Goal: Communication & Community: Answer question/provide support

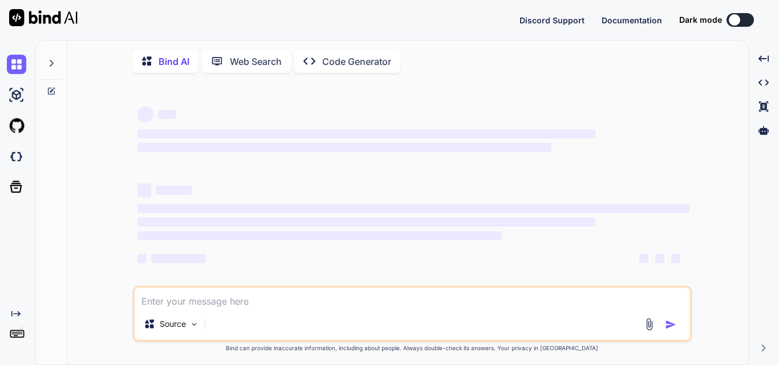
type textarea "x"
type textarea "c"
type textarea "x"
type textarea "co"
type textarea "x"
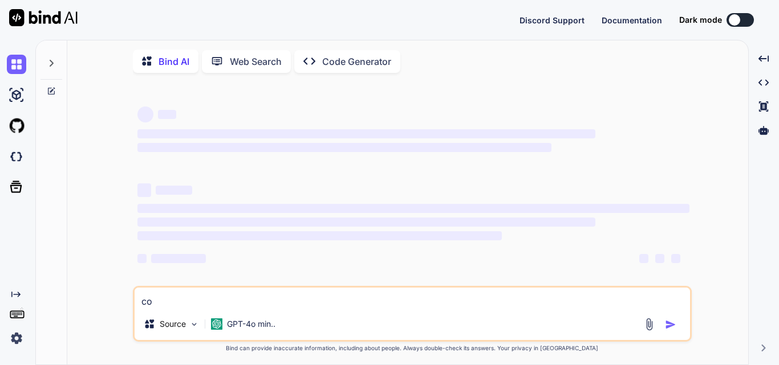
type textarea "cor"
type textarea "x"
type textarea "core"
type textarea "x"
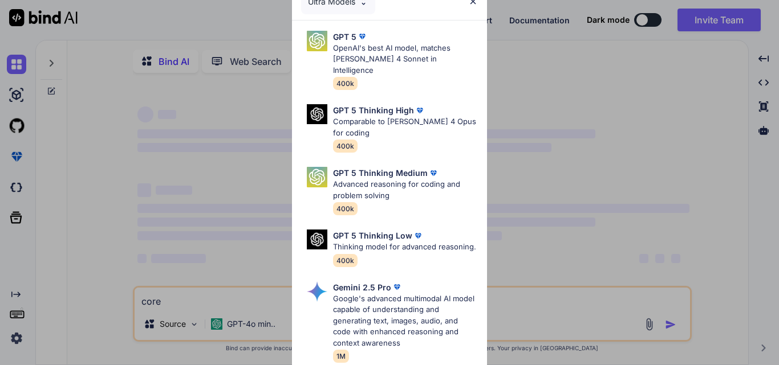
type textarea "cor"
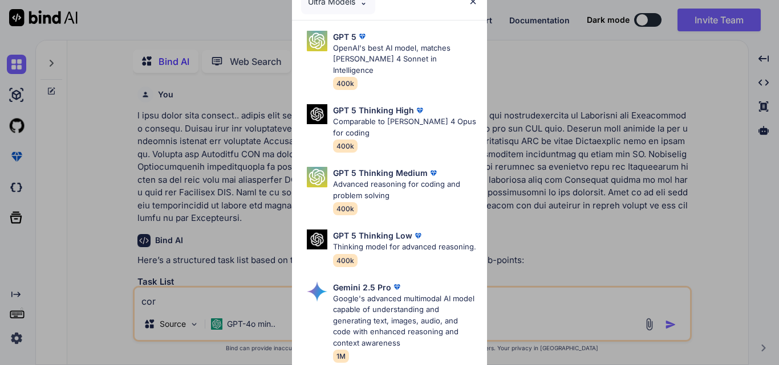
type textarea "x"
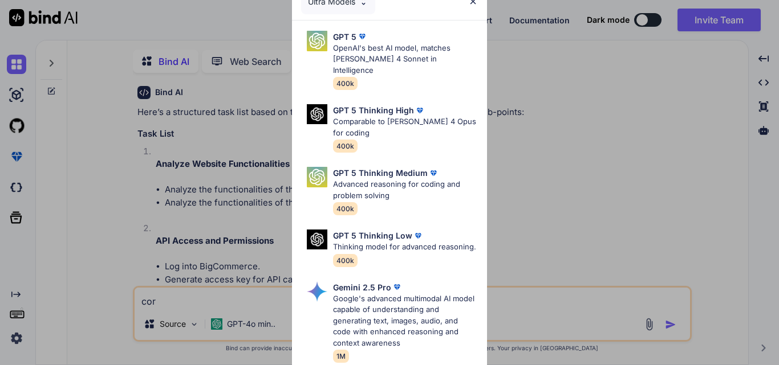
scroll to position [5, 0]
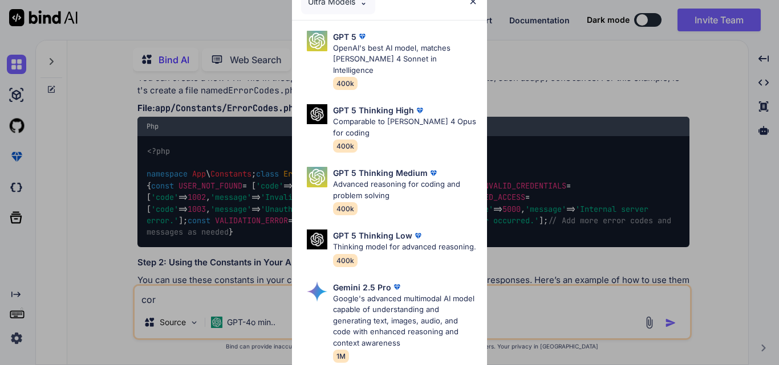
type textarea "corr"
type textarea "x"
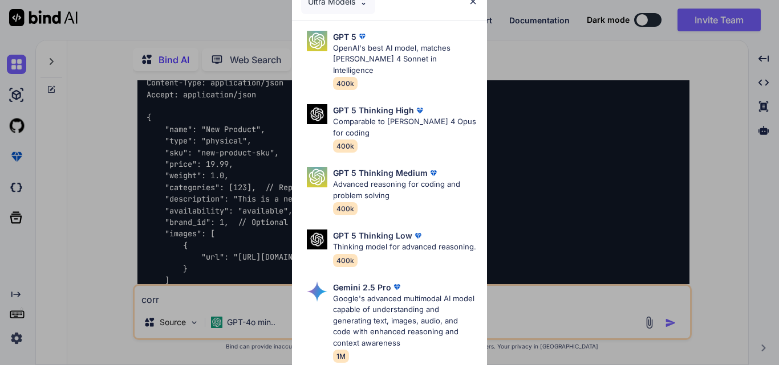
type textarea "corre"
type textarea "x"
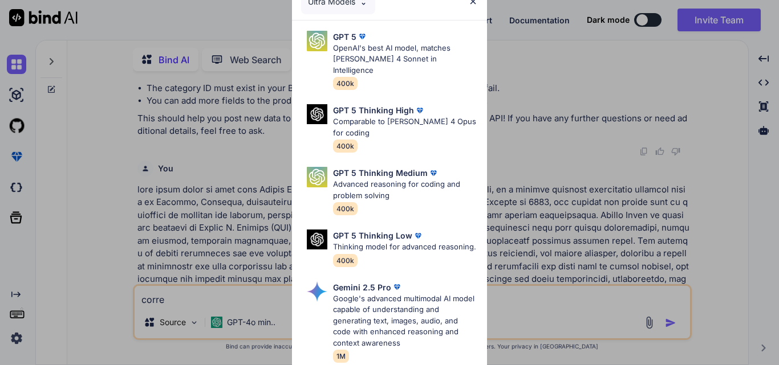
type textarea "correc"
type textarea "x"
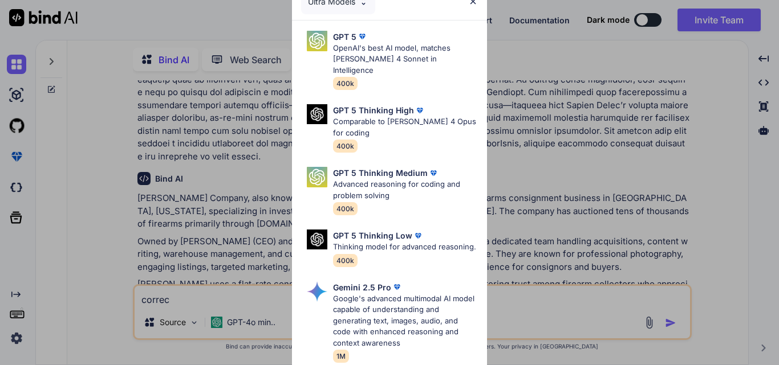
type textarea "correct"
type textarea "x"
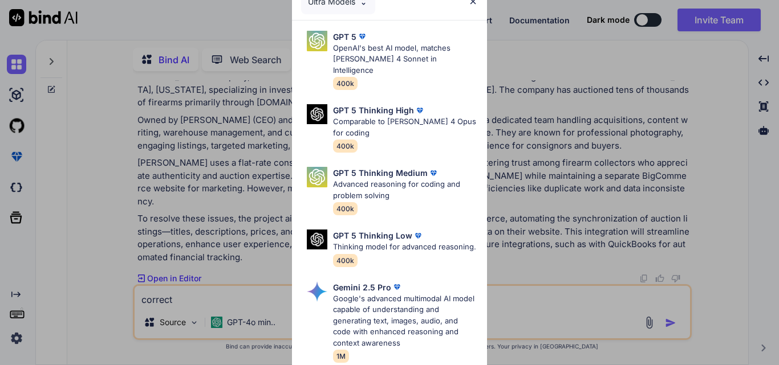
type textarea "correct"
type textarea "x"
type textarea "correct t"
type textarea "x"
type textarea "correct th"
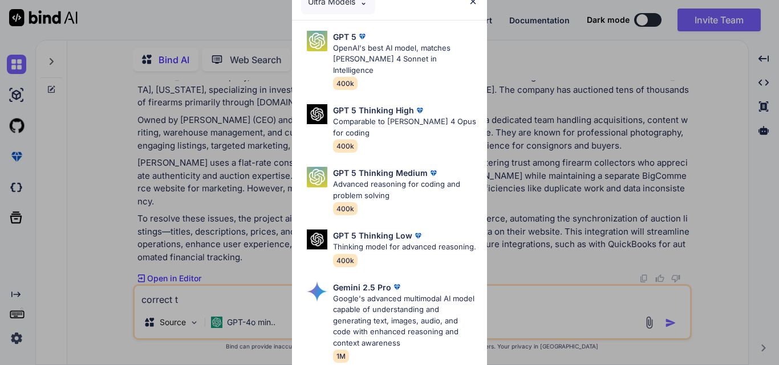
type textarea "x"
type textarea "correct the"
type textarea "x"
type textarea "correct the"
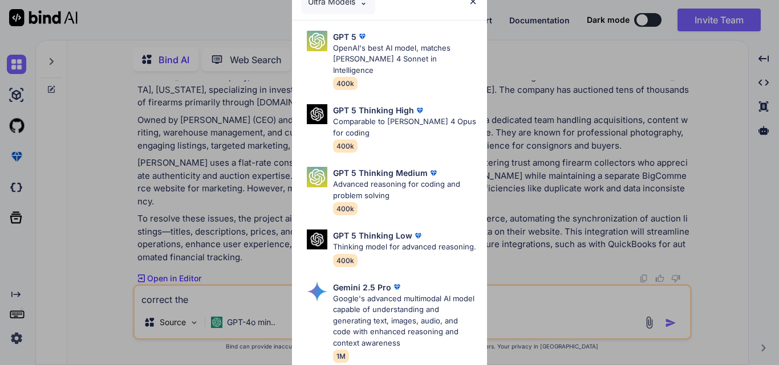
type textarea "x"
type textarea "correct the m"
type textarea "x"
type textarea "correct the ma"
type textarea "x"
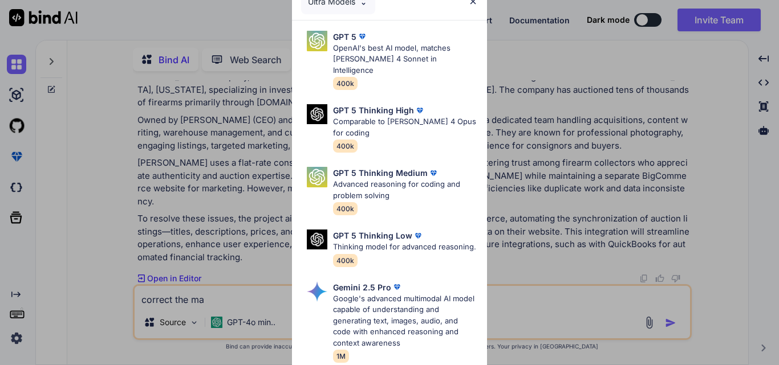
type textarea "correct the mai"
type textarea "x"
type textarea "correct the mail"
type textarea "x"
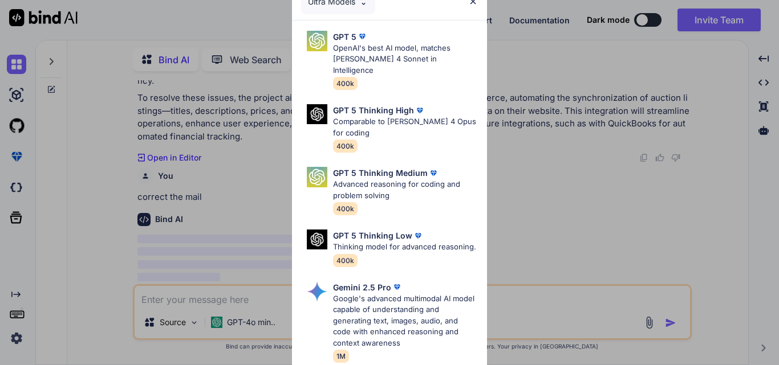
scroll to position [5189, 0]
click at [474, 2] on img at bounding box center [473, 2] width 10 height 10
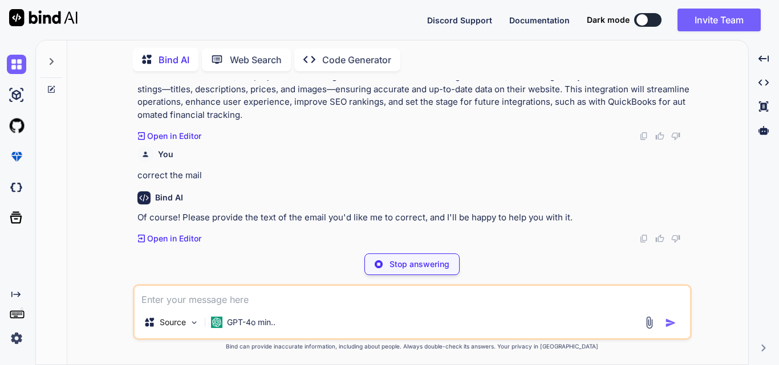
type textarea "x"
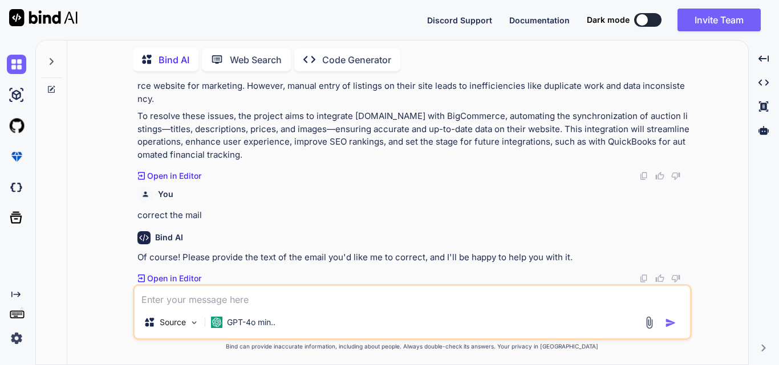
click at [261, 307] on div "Source GPT-4o min.." at bounding box center [412, 312] width 559 height 56
click at [323, 295] on textarea at bounding box center [412, 296] width 555 height 21
paste textarea "Hi [PERSON_NAME], These systems need to be upgraded to run the Android studio."
type textarea "Hi [PERSON_NAME], These systems need to be upgraded to run the Android studio."
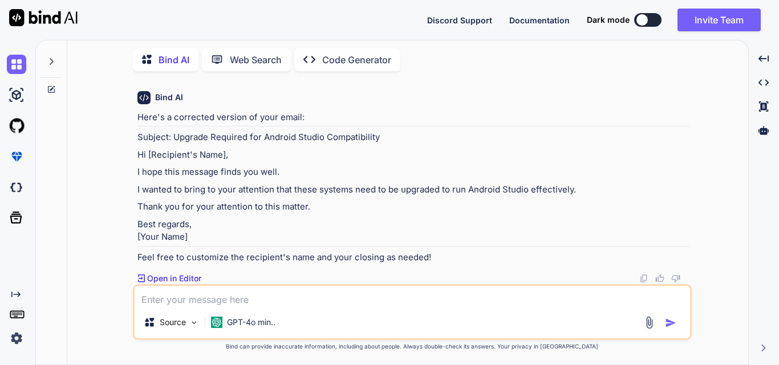
scroll to position [5426, 0]
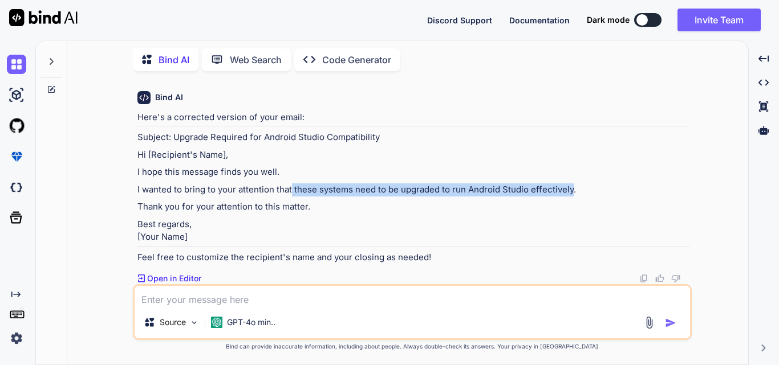
drag, startPoint x: 292, startPoint y: 177, endPoint x: 571, endPoint y: 177, distance: 279.3
click at [571, 184] on p "I wanted to bring to your attention that these systems need to be upgraded to r…" at bounding box center [413, 190] width 552 height 13
click at [576, 184] on p "I wanted to bring to your attention that these systems need to be upgraded to r…" at bounding box center [413, 190] width 552 height 13
copy p "these systems need to be upgraded to run Android Studio effectively."
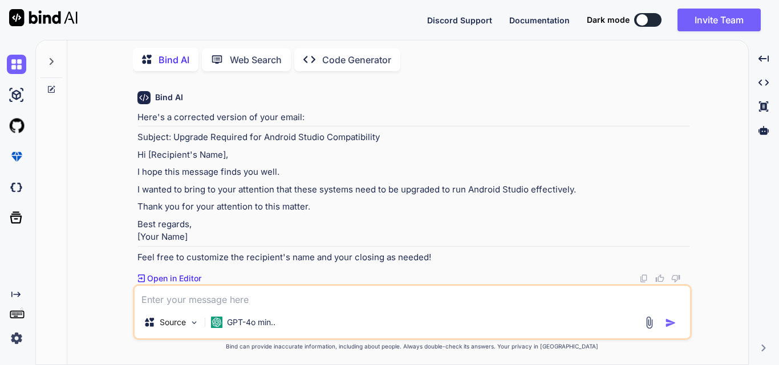
click at [339, 166] on p "I hope this message finds you well." at bounding box center [413, 172] width 552 height 13
click at [332, 280] on div "Created with Pixso. Open in Editor" at bounding box center [413, 278] width 552 height 11
click at [329, 295] on textarea at bounding box center [412, 296] width 555 height 21
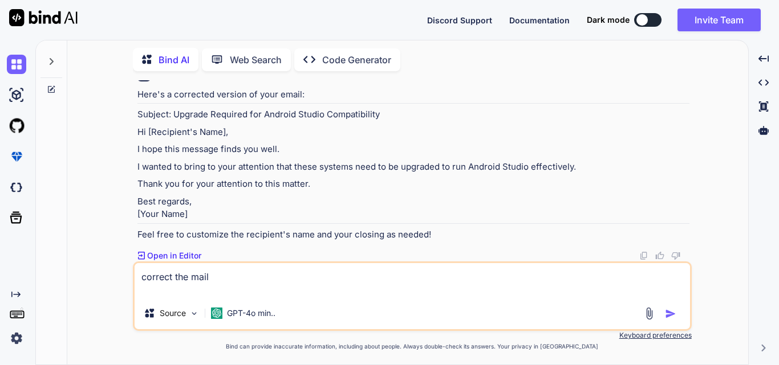
paste textarea "Hi [PERSON_NAME], These systems need to be upgraded to run the Android studio e…"
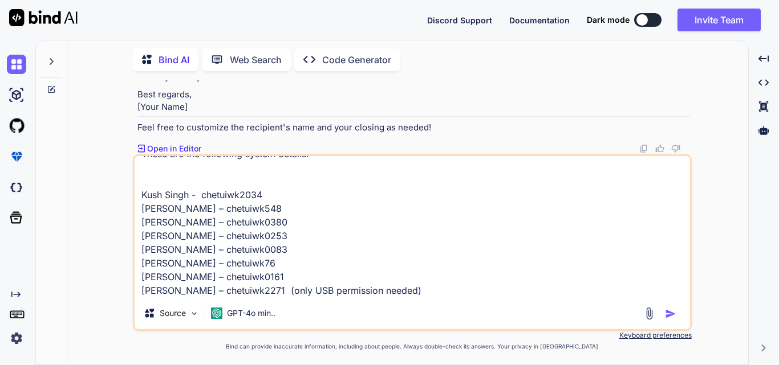
type textarea "correct the mail Hi [PERSON_NAME], These systems need to be upgraded to run the…"
click at [672, 317] on img "button" at bounding box center [670, 313] width 11 height 11
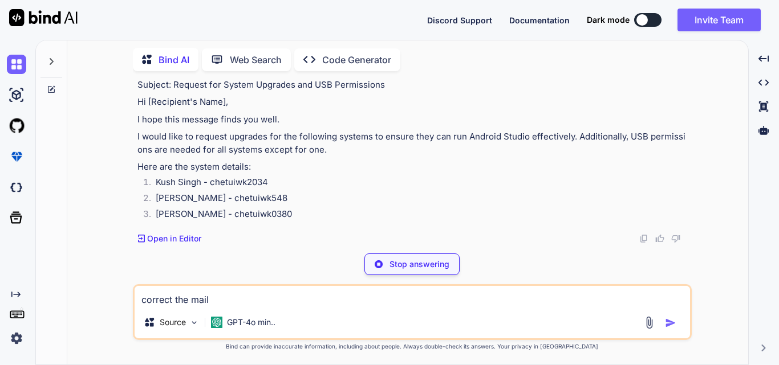
scroll to position [5760, 0]
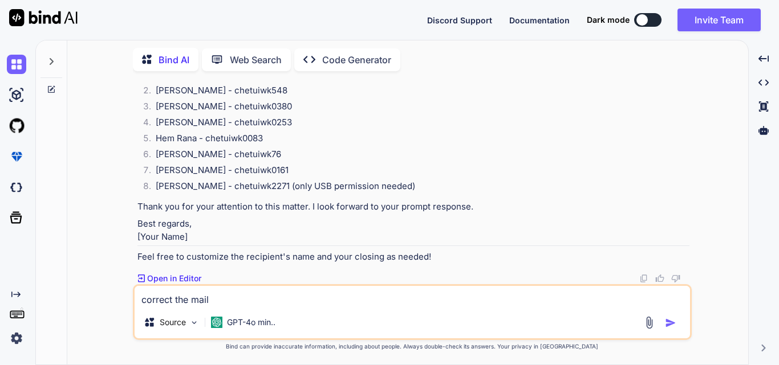
drag, startPoint x: 575, startPoint y: 136, endPoint x: 343, endPoint y: 154, distance: 232.7
click at [343, 48] on p "I would like to request upgrades for the following systems to ensure they can r…" at bounding box center [413, 36] width 552 height 26
copy p "Additionally, USB permissions are needed for all systems except for one."
click at [345, 48] on p "I would like to request upgrades for the following systems to ensure they can r…" at bounding box center [413, 36] width 552 height 26
click at [464, 158] on div "Here's a corrected version of your email: Subject: Request for System Upgrades …" at bounding box center [413, 106] width 552 height 313
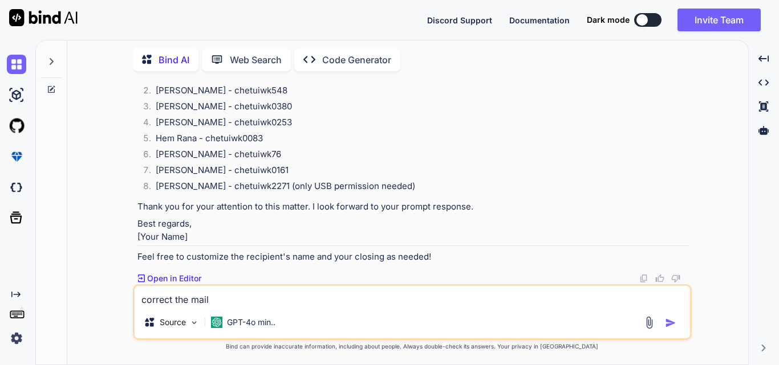
click at [348, 48] on p "I would like to request upgrades for the following systems to ensure they can r…" at bounding box center [413, 36] width 552 height 26
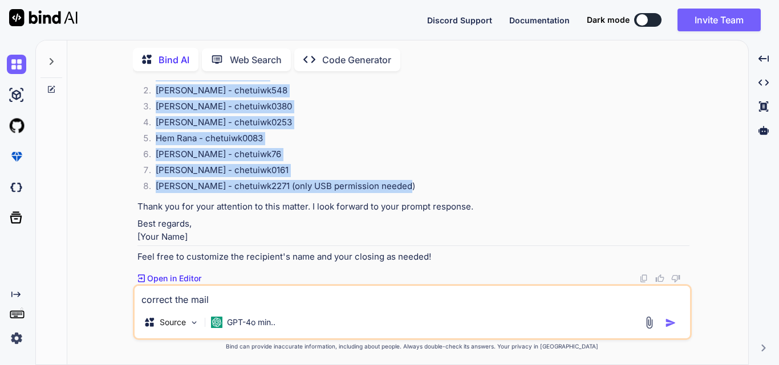
drag, startPoint x: 135, startPoint y: 108, endPoint x: 406, endPoint y: 237, distance: 300.8
click at [406, 237] on div "You Bind AI Here’s a structured task list based on the details you provided, wi…" at bounding box center [413, 182] width 556 height 204
copy div "Here are the system details: Kush Singh - chetuiwk2034 [PERSON_NAME] - chetuiwk…"
click at [398, 180] on li "[PERSON_NAME] - chetuiwk0161" at bounding box center [417, 172] width 543 height 16
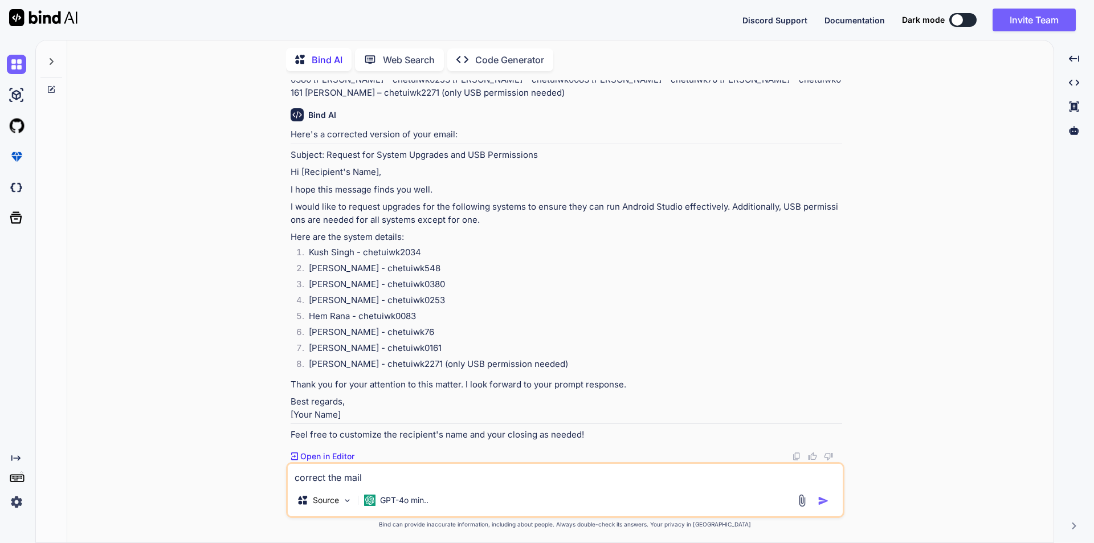
scroll to position [5703, 0]
drag, startPoint x: 876, startPoint y: 247, endPoint x: 874, endPoint y: 257, distance: 10.4
click at [778, 257] on div "You Bind AI Here’s a structured task list based on the details you provided, wi…" at bounding box center [564, 311] width 977 height 462
